Goal: Use online tool/utility: Utilize a website feature to perform a specific function

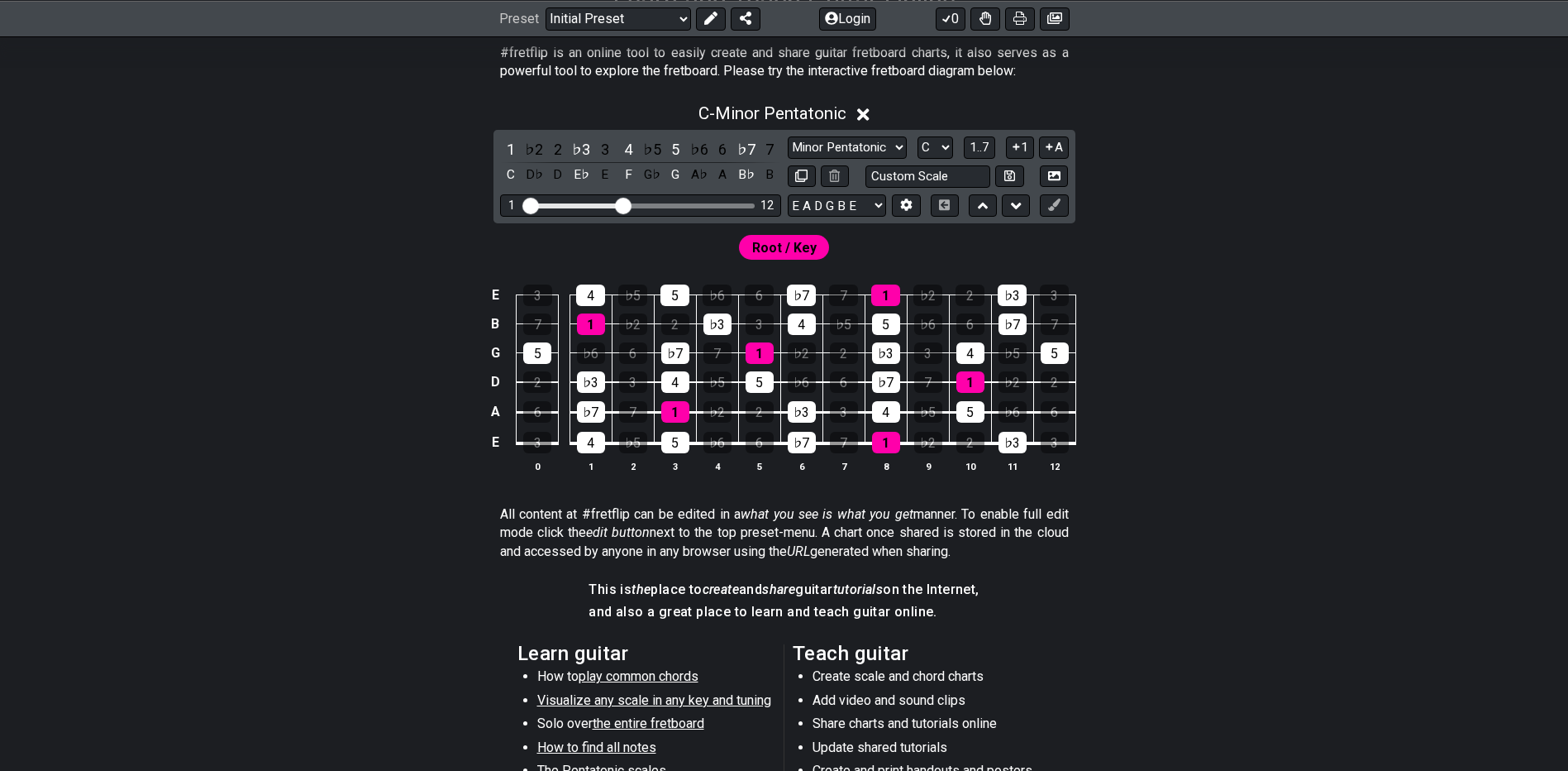
scroll to position [331, 0]
click at [872, 210] on select "E A D G B E E A D G B E E A D G B E B E A D F♯ B A D G C E A D A D G B E E♭ A♭ …" at bounding box center [836, 204] width 99 height 22
select select "D A D G B E"
click at [787, 193] on select "E A D G B E E A D G B E E A D G B E B E A D F♯ B A D G C E A D A D G B E E♭ A♭ …" at bounding box center [836, 204] width 99 height 22
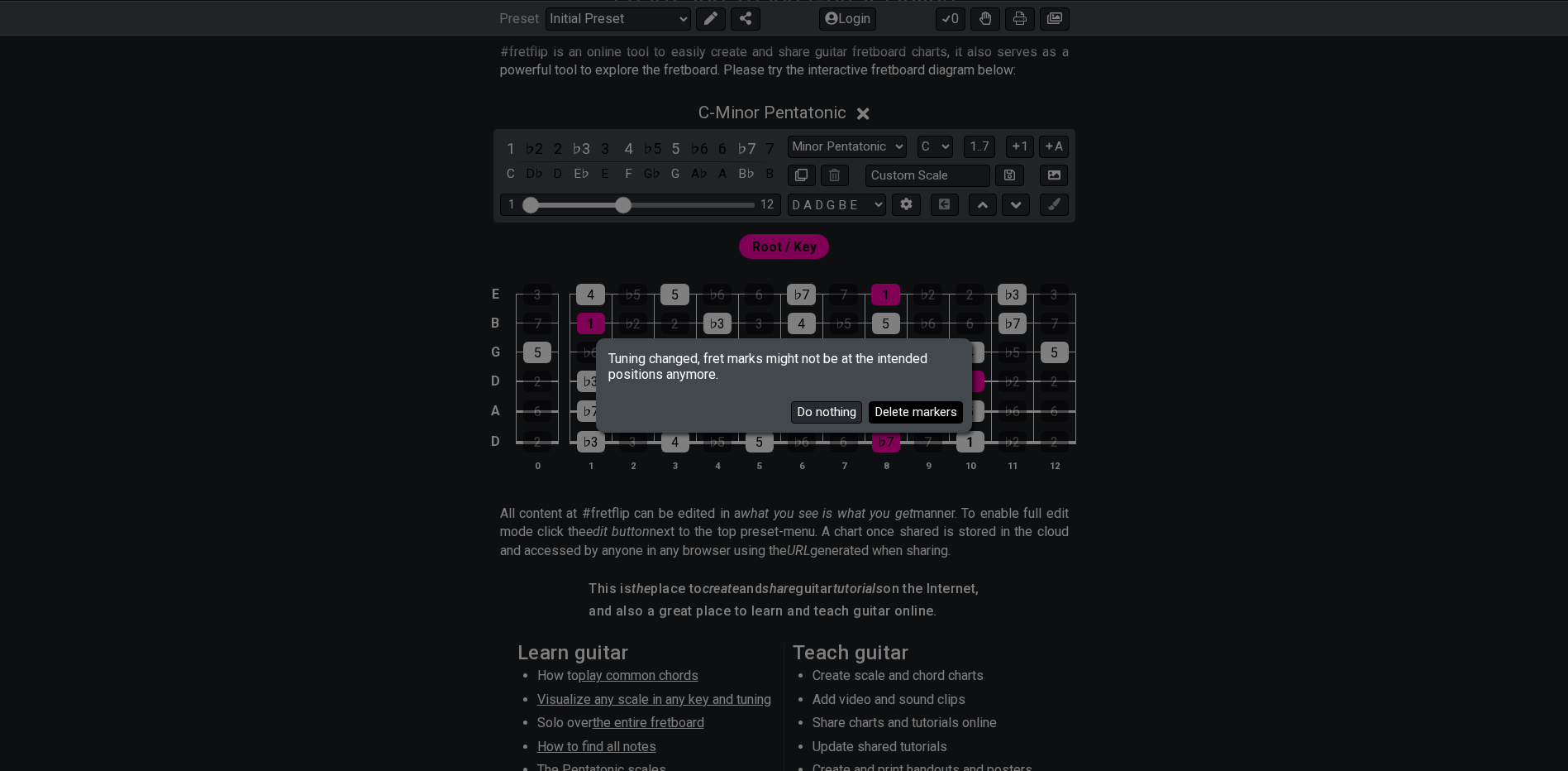
click at [896, 409] on button "Delete markers" at bounding box center [916, 412] width 94 height 22
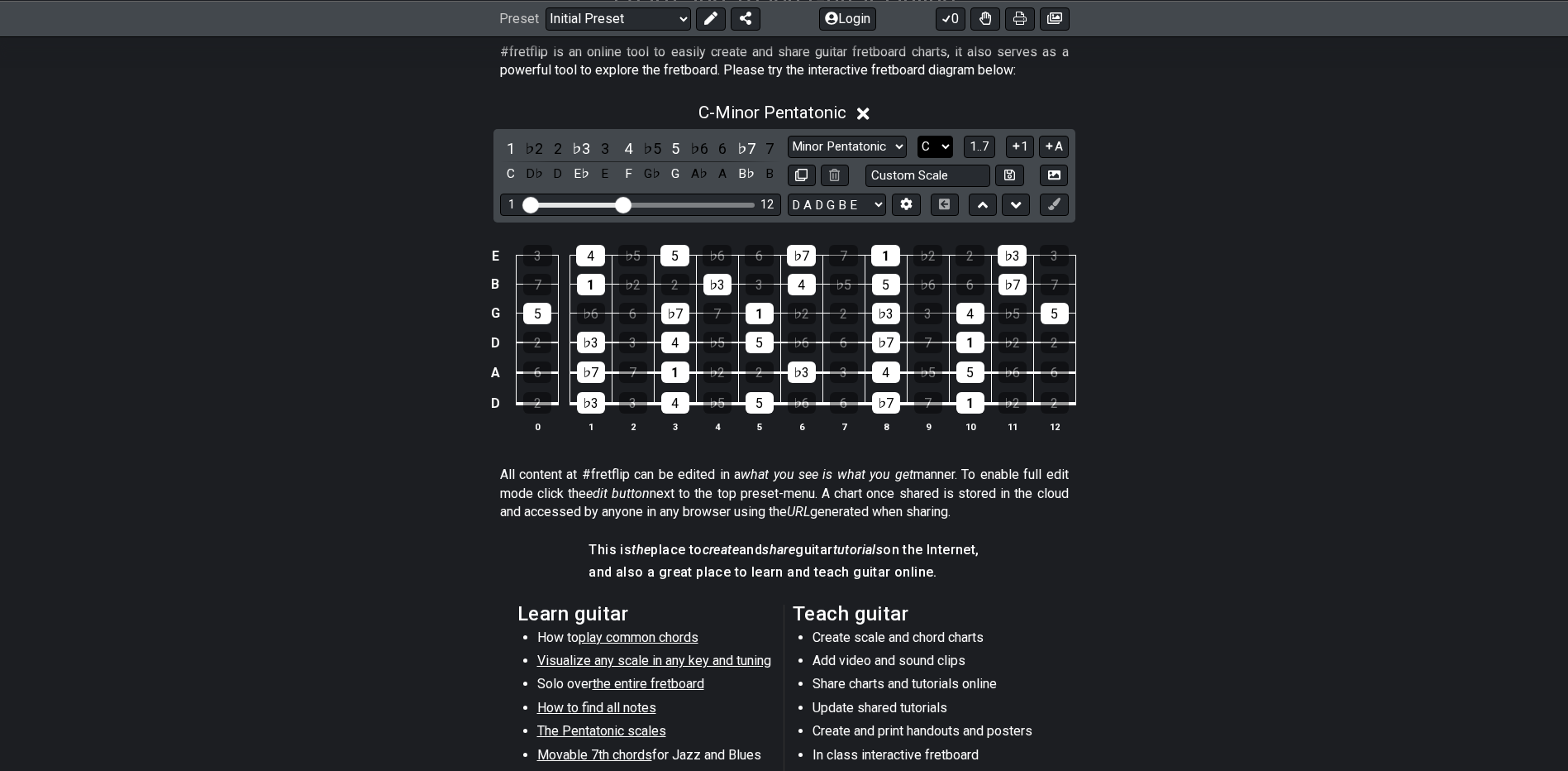
click at [936, 148] on select "A♭ A A♯ B♭ B C C♯ D♭ D D♯ E♭ E F F♯ G♭ G G♯" at bounding box center [935, 147] width 35 height 22
click at [917, 136] on select "A♭ A A♯ B♭ B C C♯ D♭ D D♯ E♭ E F F♯ G♭ G G♯" at bounding box center [935, 147] width 35 height 22
click at [936, 138] on select "A♭ A A♯ B♭ B C C♯ D♭ D D♯ E♭ E F F♯ G♭ G G♯" at bounding box center [935, 147] width 35 height 22
select select "A"
click at [917, 136] on select "A♭ A A♯ B♭ B C C♯ D♭ D D♯ E♭ E F F♯ G♭ G G♯" at bounding box center [935, 147] width 35 height 22
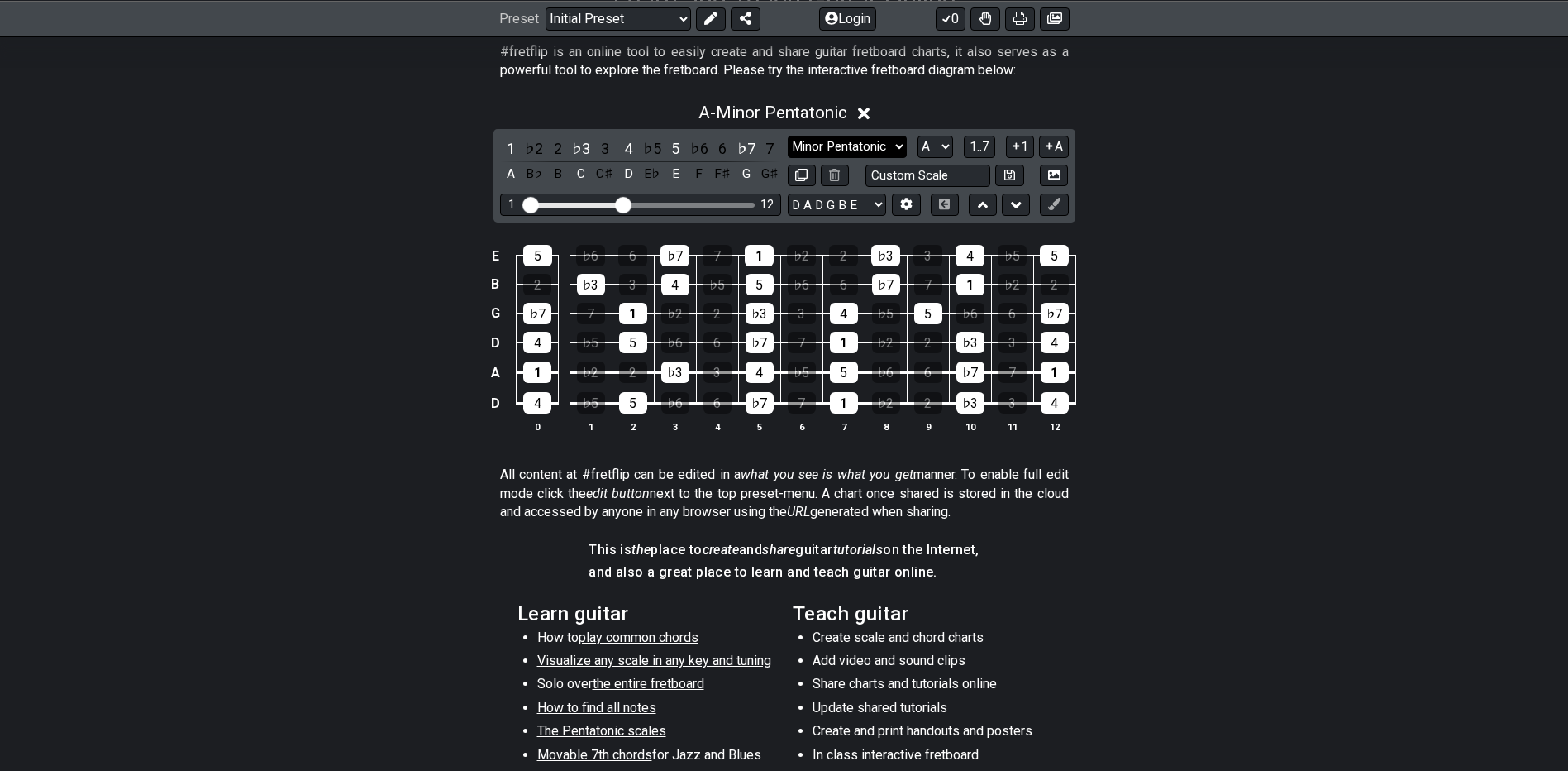
click at [862, 142] on select "Minor Pentatonic Click to edit Minor Pentatonic Major Pentatonic Minor Blues Ma…" at bounding box center [846, 147] width 119 height 22
select select "Minor / Aeolian"
click at [787, 136] on select "Minor Pentatonic Click to edit Minor Pentatonic Major Pentatonic Minor Blues Ma…" at bounding box center [846, 147] width 119 height 22
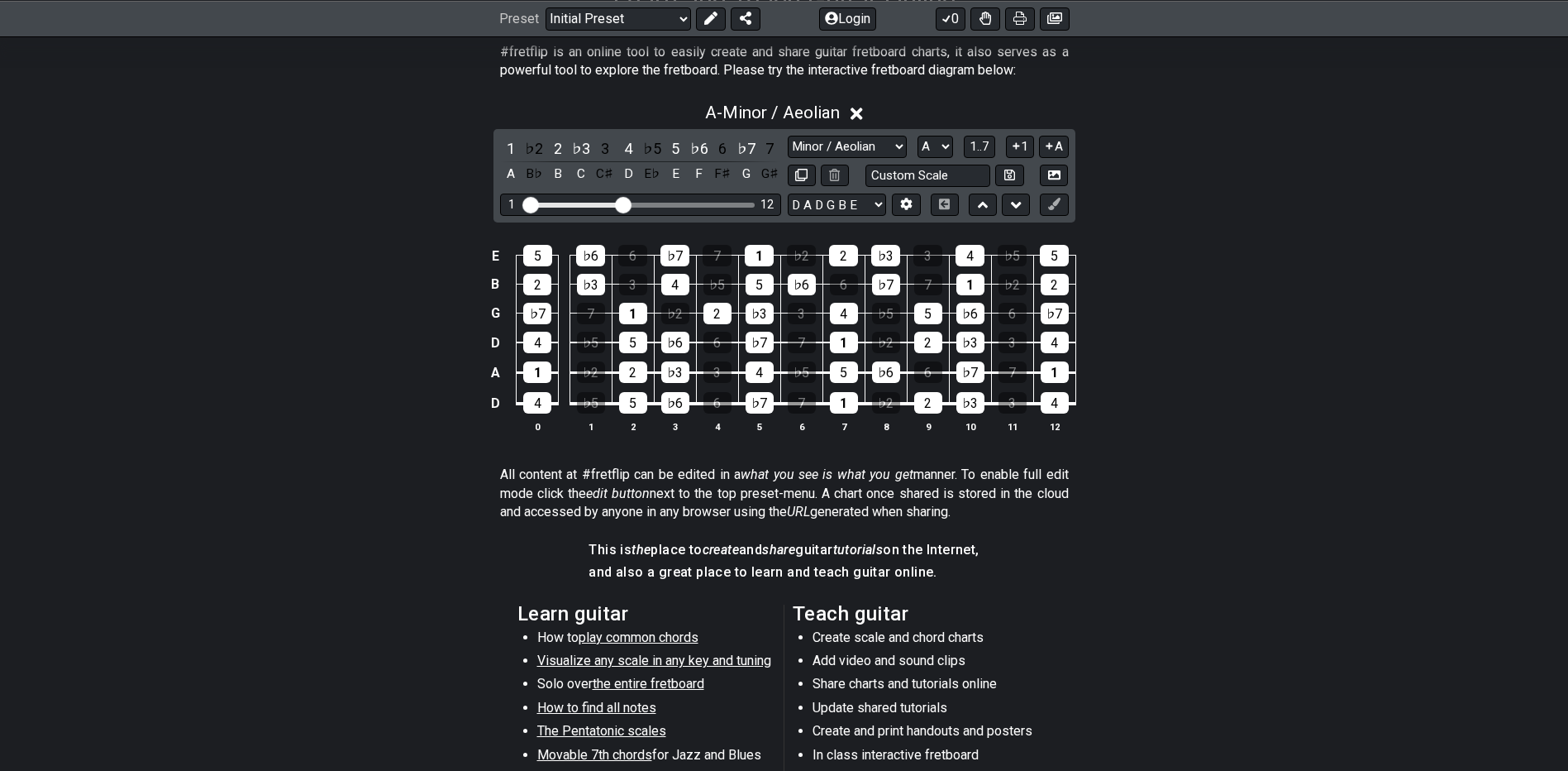
click at [206, 703] on section "Learn guitar How to play common chords Visualize any scale in any key and tunin…" at bounding box center [785, 726] width 1290 height 256
click at [374, 668] on section "Learn guitar How to play common chords Visualize any scale in any key and tunin…" at bounding box center [785, 726] width 1290 height 256
